Goal: Information Seeking & Learning: Compare options

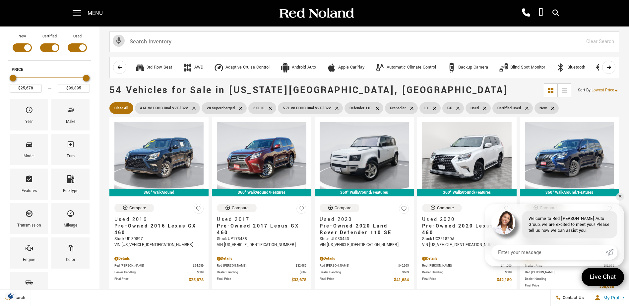
click at [193, 107] on icon at bounding box center [193, 108] width 3 height 3
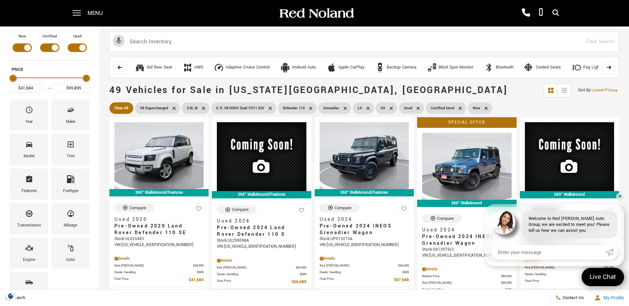
click at [172, 107] on icon at bounding box center [173, 108] width 3 height 3
click at [222, 108] on icon at bounding box center [223, 108] width 5 height 5
click at [196, 108] on icon at bounding box center [197, 108] width 5 height 5
type input "$67,688"
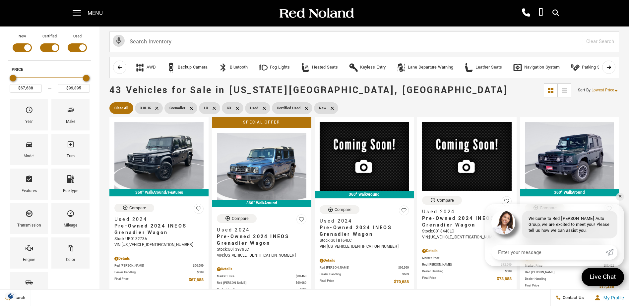
click at [215, 107] on icon at bounding box center [214, 108] width 3 height 3
click at [215, 107] on icon at bounding box center [214, 108] width 5 height 5
click at [259, 107] on icon at bounding box center [260, 108] width 3 height 3
click at [242, 108] on icon at bounding box center [243, 108] width 5 height 5
type input "$92,688"
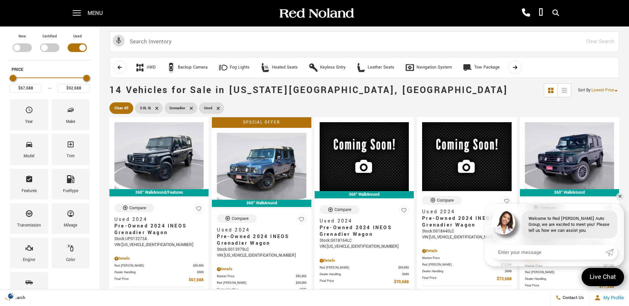
click at [157, 109] on icon at bounding box center [156, 108] width 3 height 3
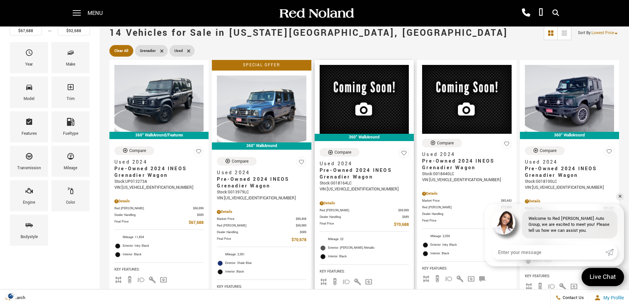
scroll to position [99, 0]
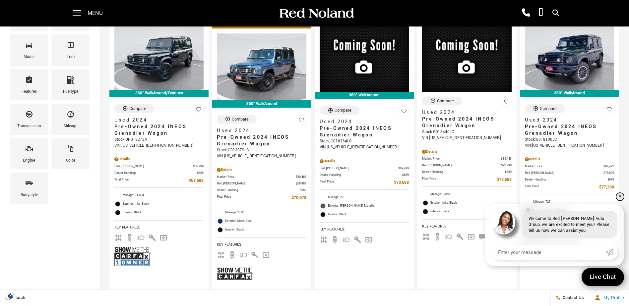
click at [619, 198] on link "✕" at bounding box center [620, 197] width 8 height 8
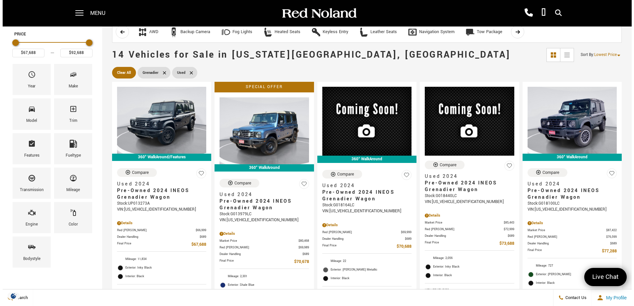
scroll to position [27, 0]
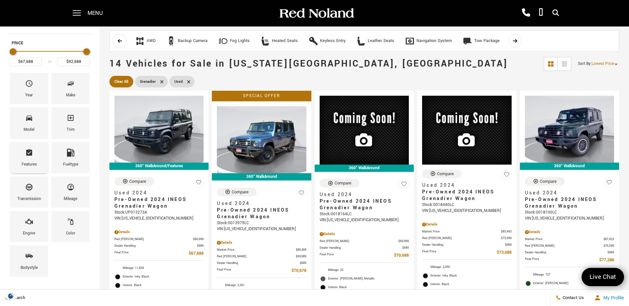
click at [29, 156] on icon "Features" at bounding box center [29, 153] width 8 height 8
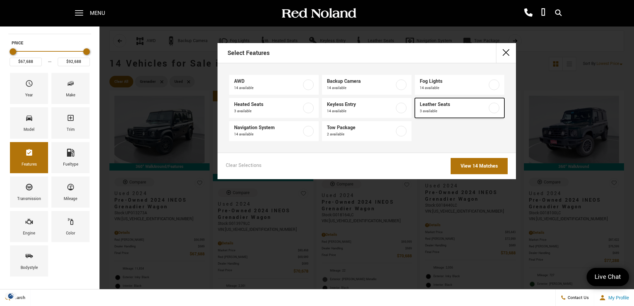
click at [495, 108] on label at bounding box center [494, 108] width 11 height 11
type input "$79,688"
type input "$86,314"
checkbox input "true"
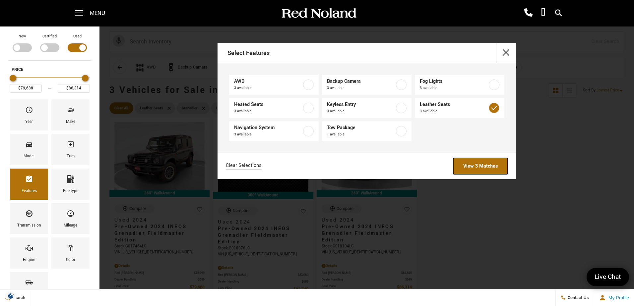
click at [485, 166] on link "View 3 Matches" at bounding box center [480, 166] width 54 height 16
